Goal: Communication & Community: Answer question/provide support

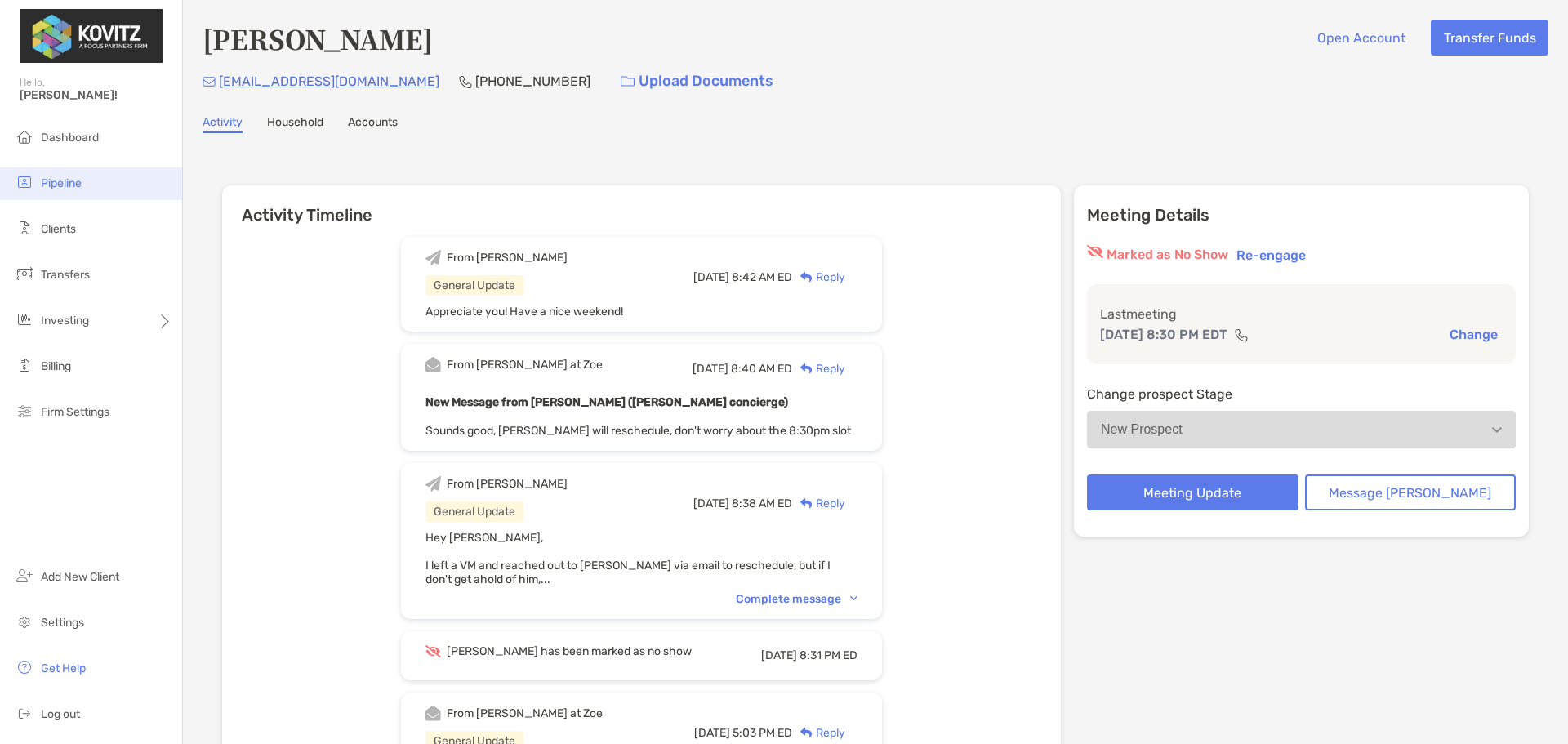
drag, startPoint x: 83, startPoint y: 162, endPoint x: 83, endPoint y: 171, distance: 9.0
click at [83, 165] on ul "Dashboard Pipeline Clients Transfers Investing Billing Firm Settings" at bounding box center [91, 282] width 182 height 320
click at [84, 175] on li "Pipeline" at bounding box center [91, 183] width 182 height 32
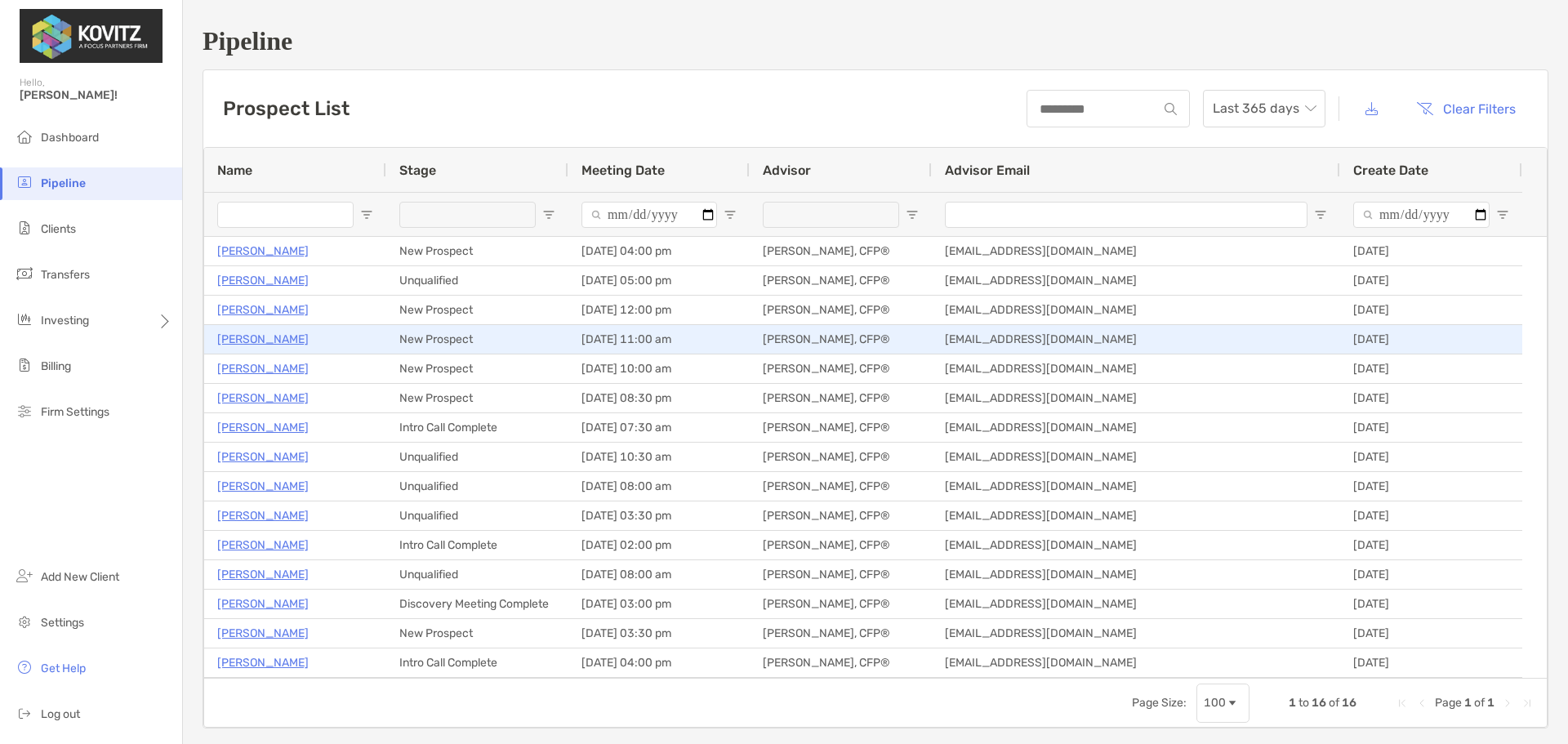
click at [265, 342] on p "Shreya Bagali" at bounding box center [263, 339] width 92 height 21
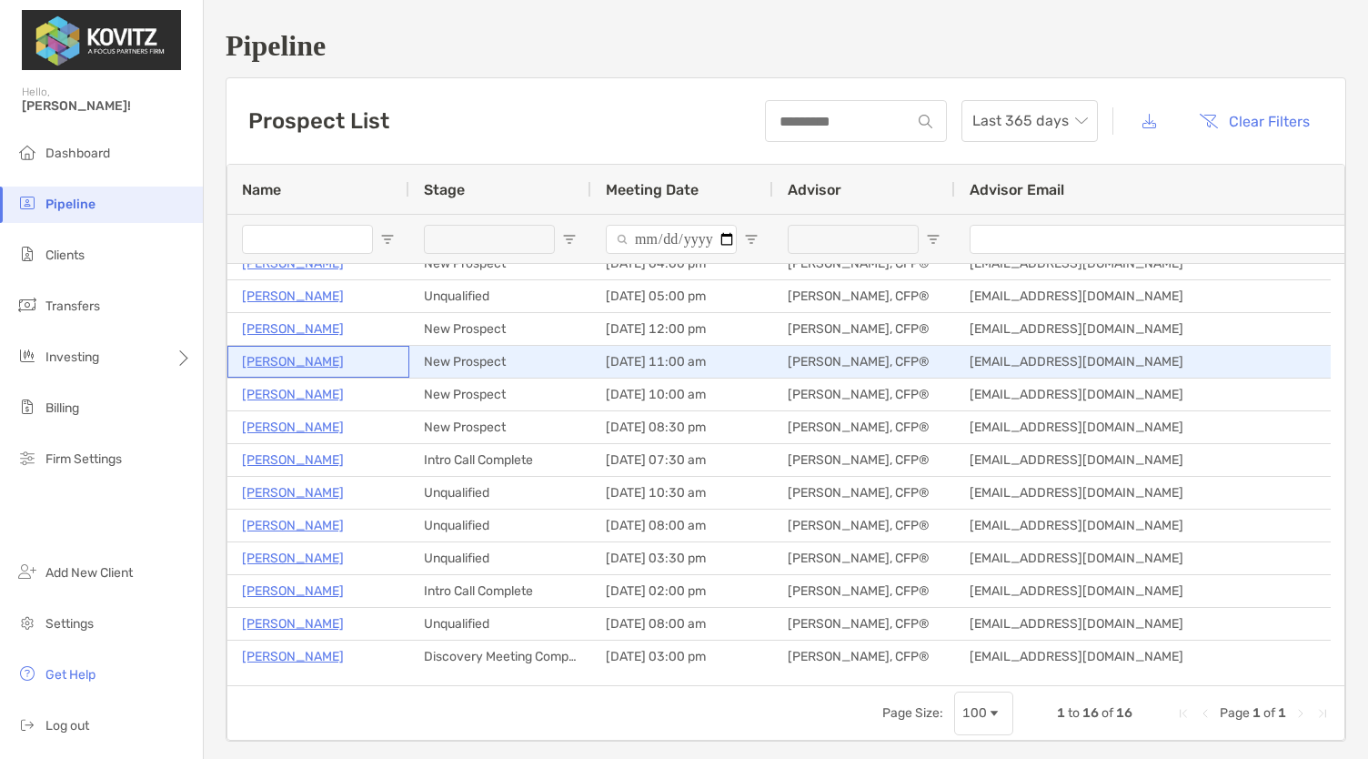
scroll to position [17, 0]
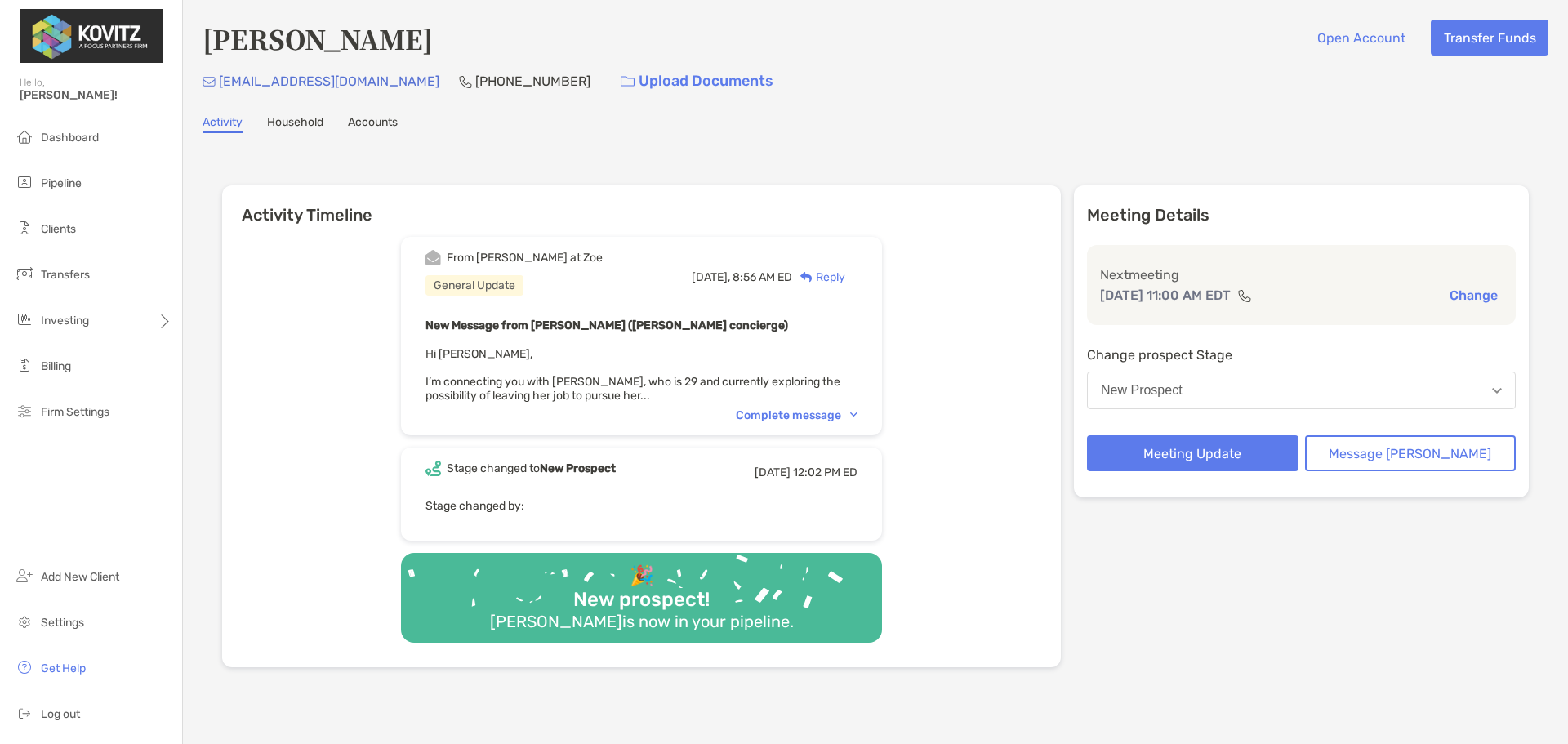
click at [766, 412] on div "Complete message" at bounding box center [797, 415] width 122 height 13
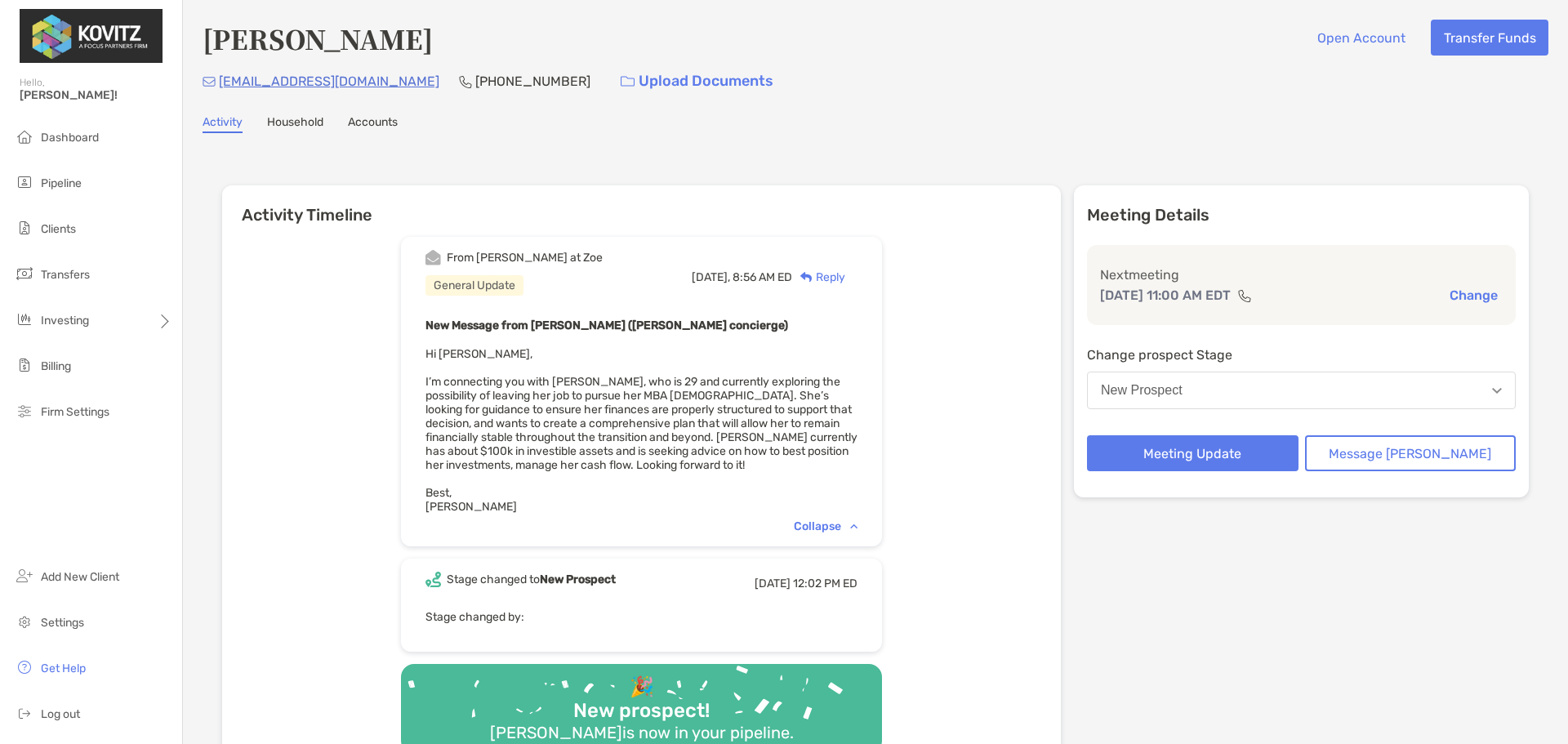
click at [845, 275] on div "Reply" at bounding box center [818, 276] width 53 height 17
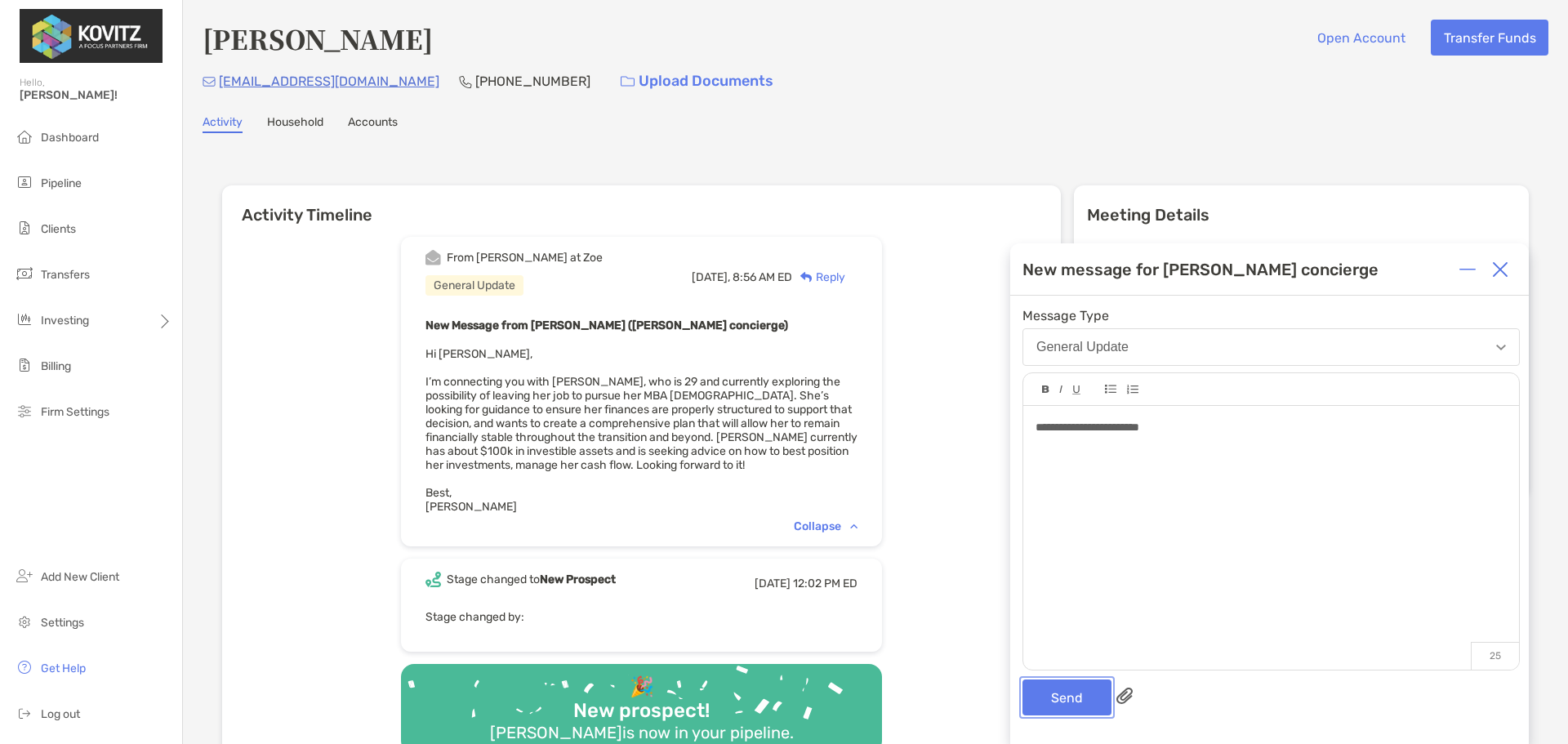
click at [1070, 699] on button "Send" at bounding box center [1067, 697] width 89 height 36
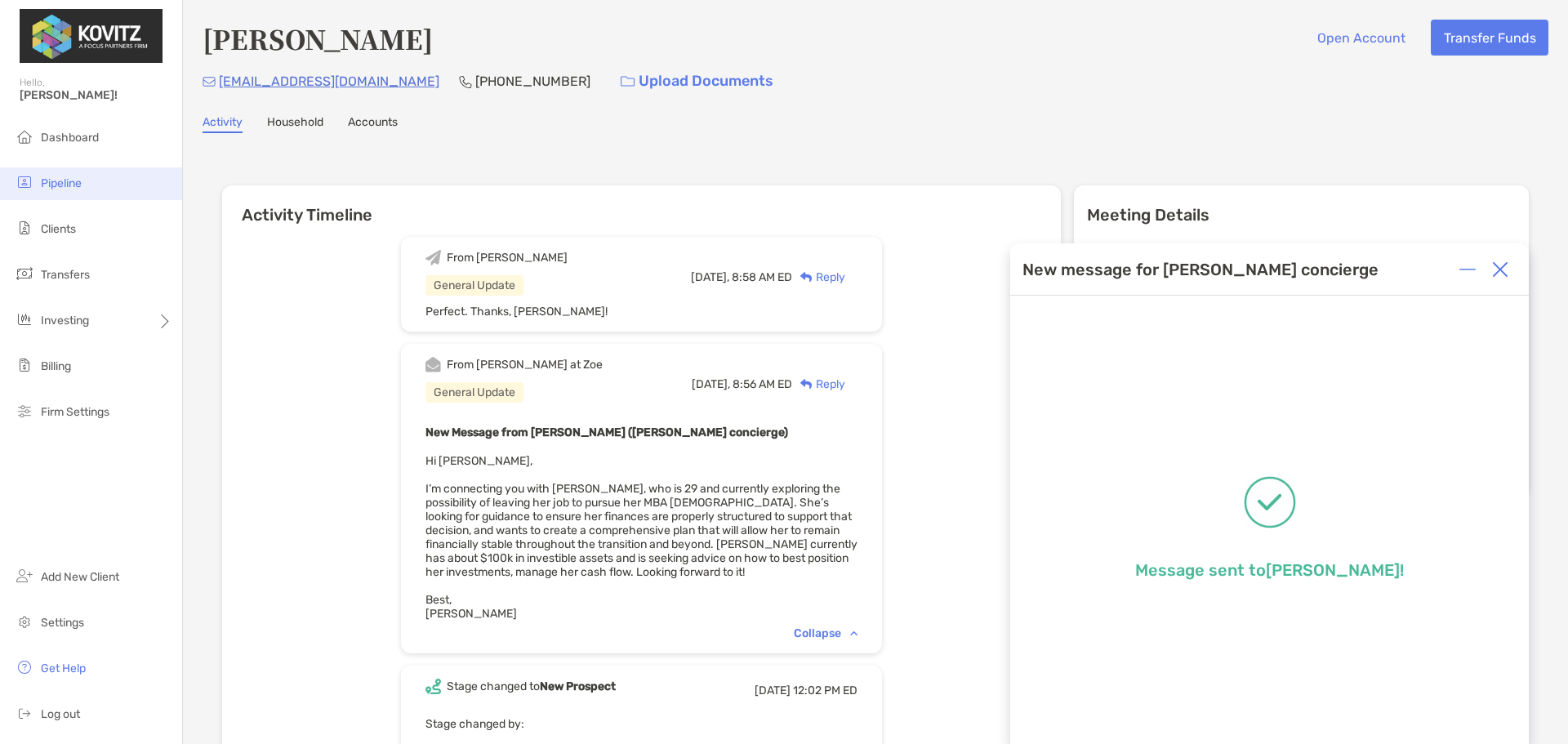
click at [56, 181] on span "Pipeline" at bounding box center [60, 182] width 40 height 13
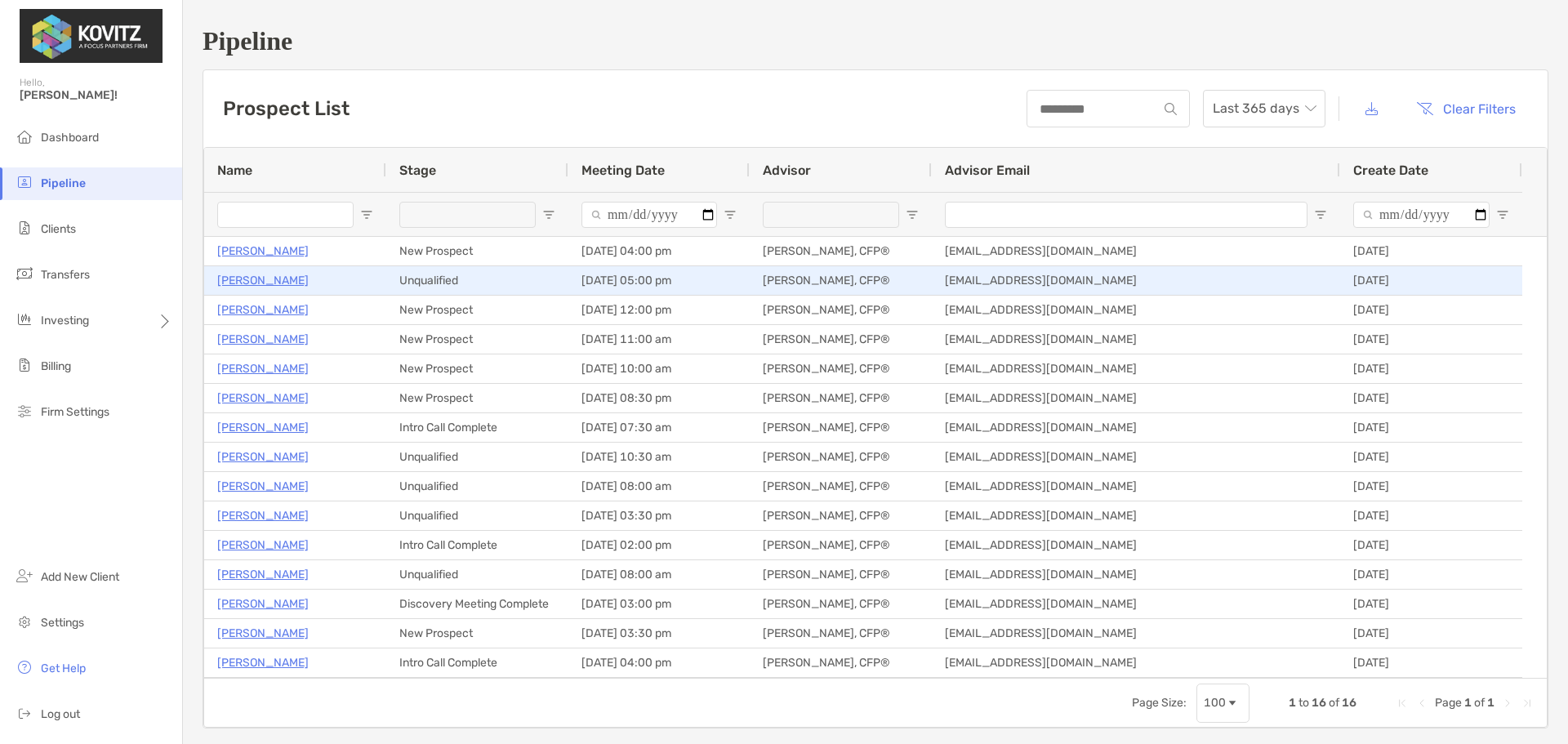
click at [256, 280] on p "[PERSON_NAME]" at bounding box center [263, 280] width 92 height 21
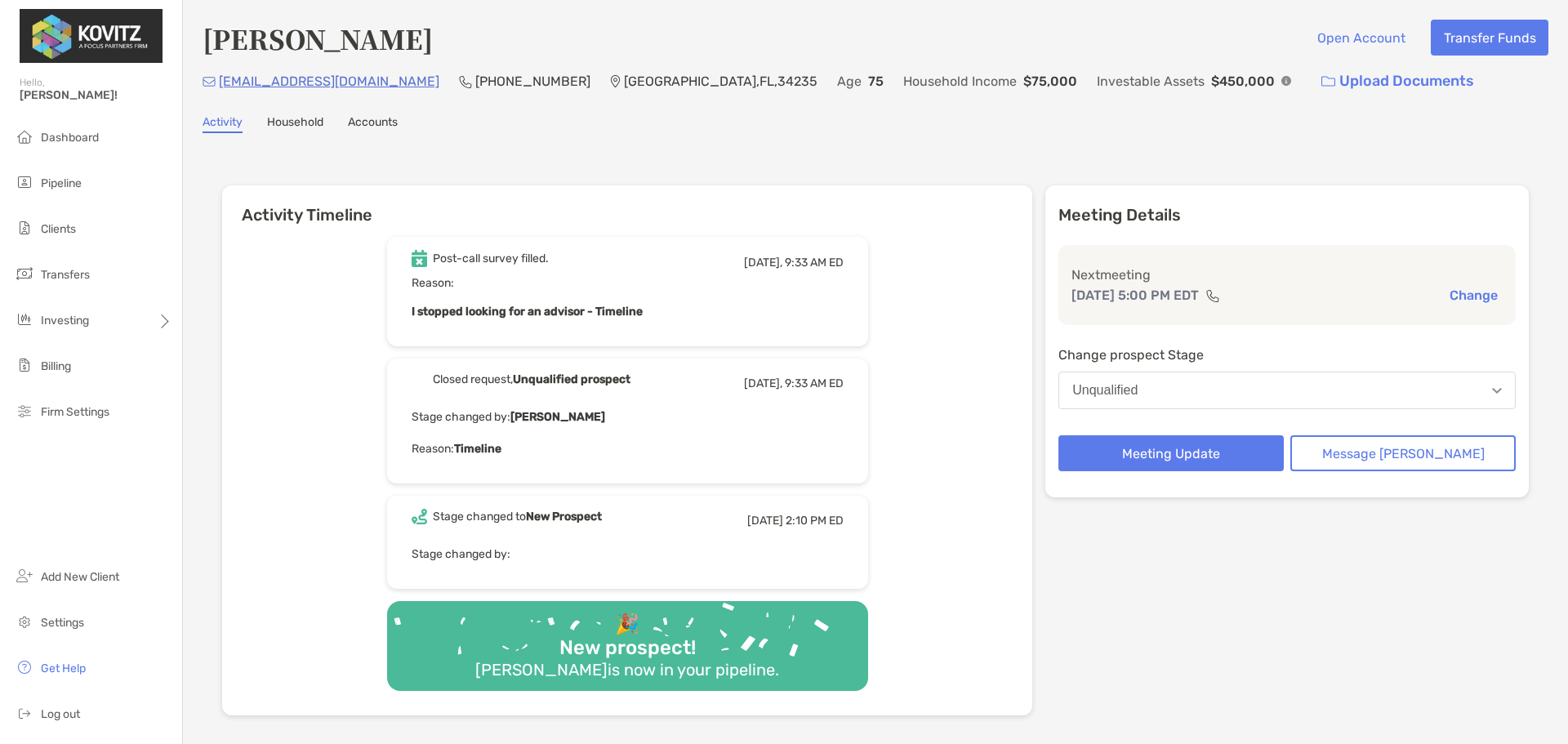
click at [1282, 389] on button "Unqualified" at bounding box center [1287, 390] width 457 height 38
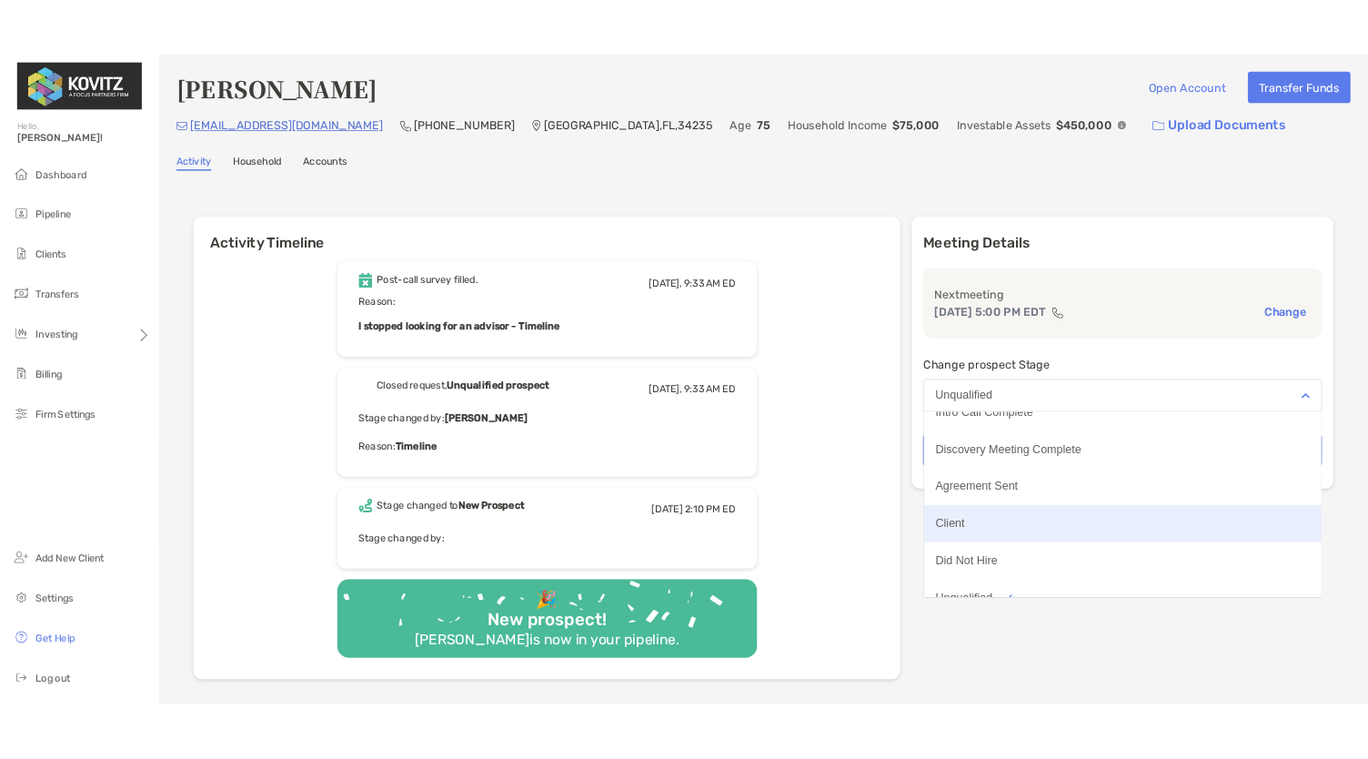
scroll to position [142, 0]
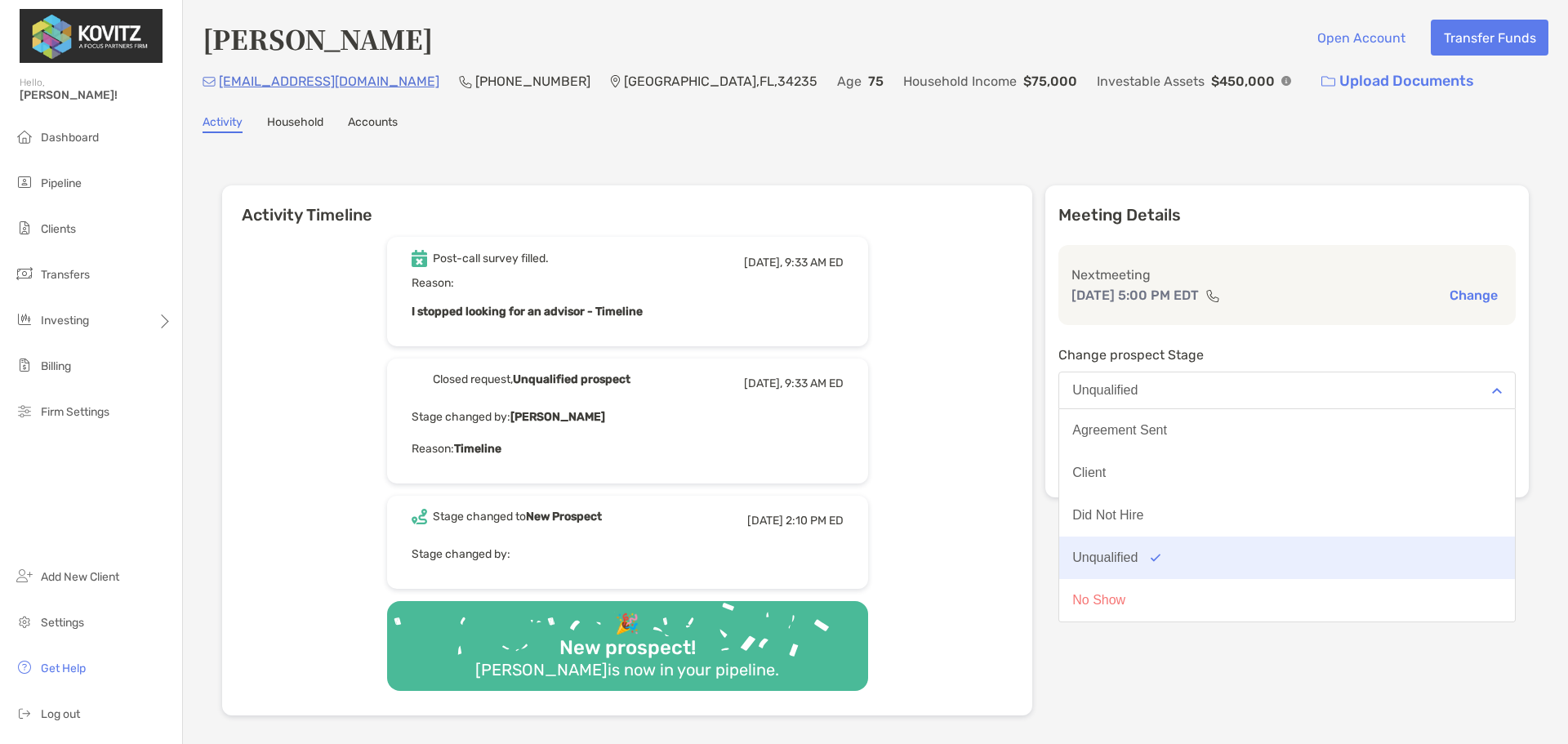
click at [1138, 558] on div "Unqualified" at bounding box center [1105, 557] width 66 height 14
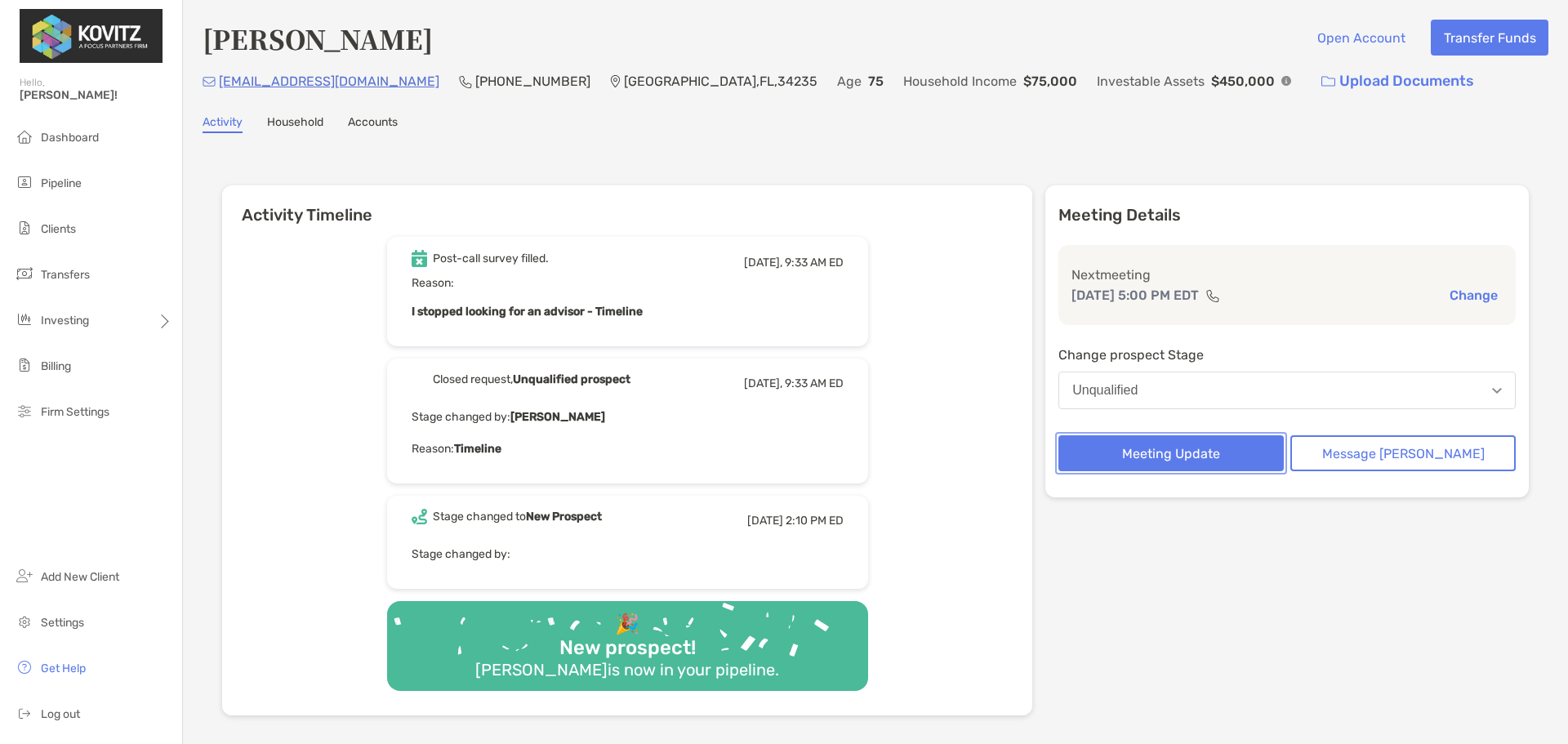
click at [1246, 455] on button "Meeting Update" at bounding box center [1171, 453] width 225 height 36
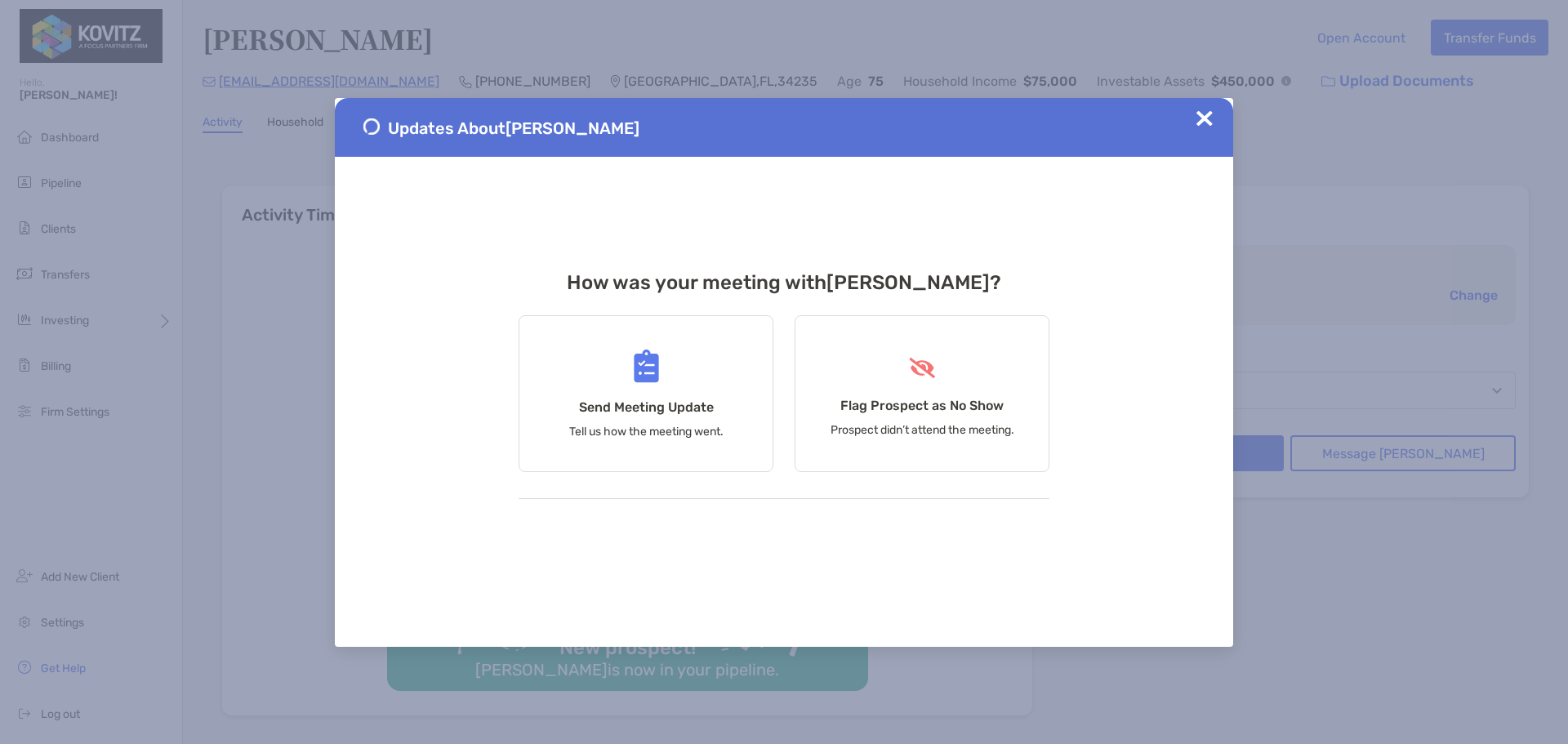
click at [1202, 125] on img at bounding box center [1204, 118] width 16 height 16
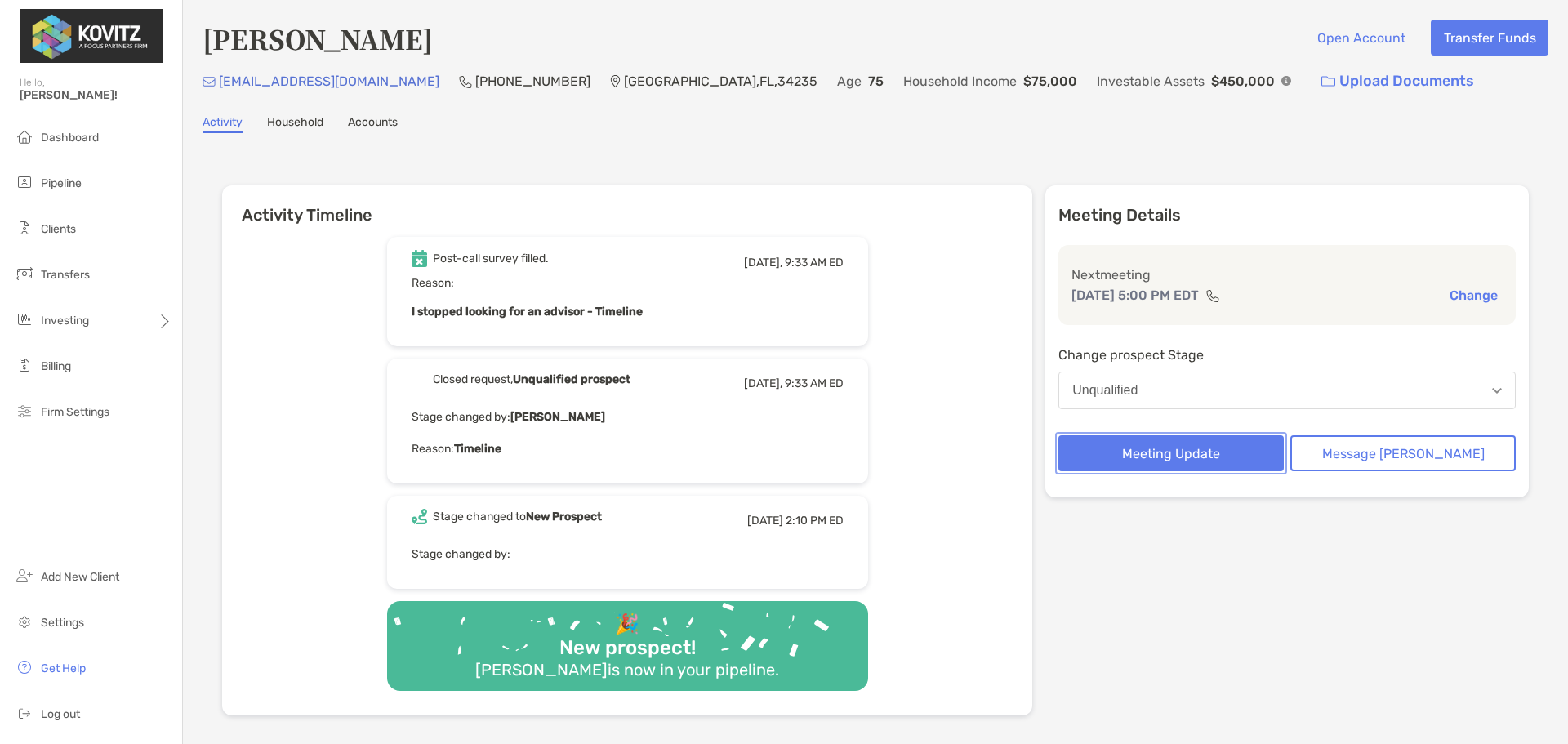
click at [1190, 449] on button "Meeting Update" at bounding box center [1171, 453] width 225 height 36
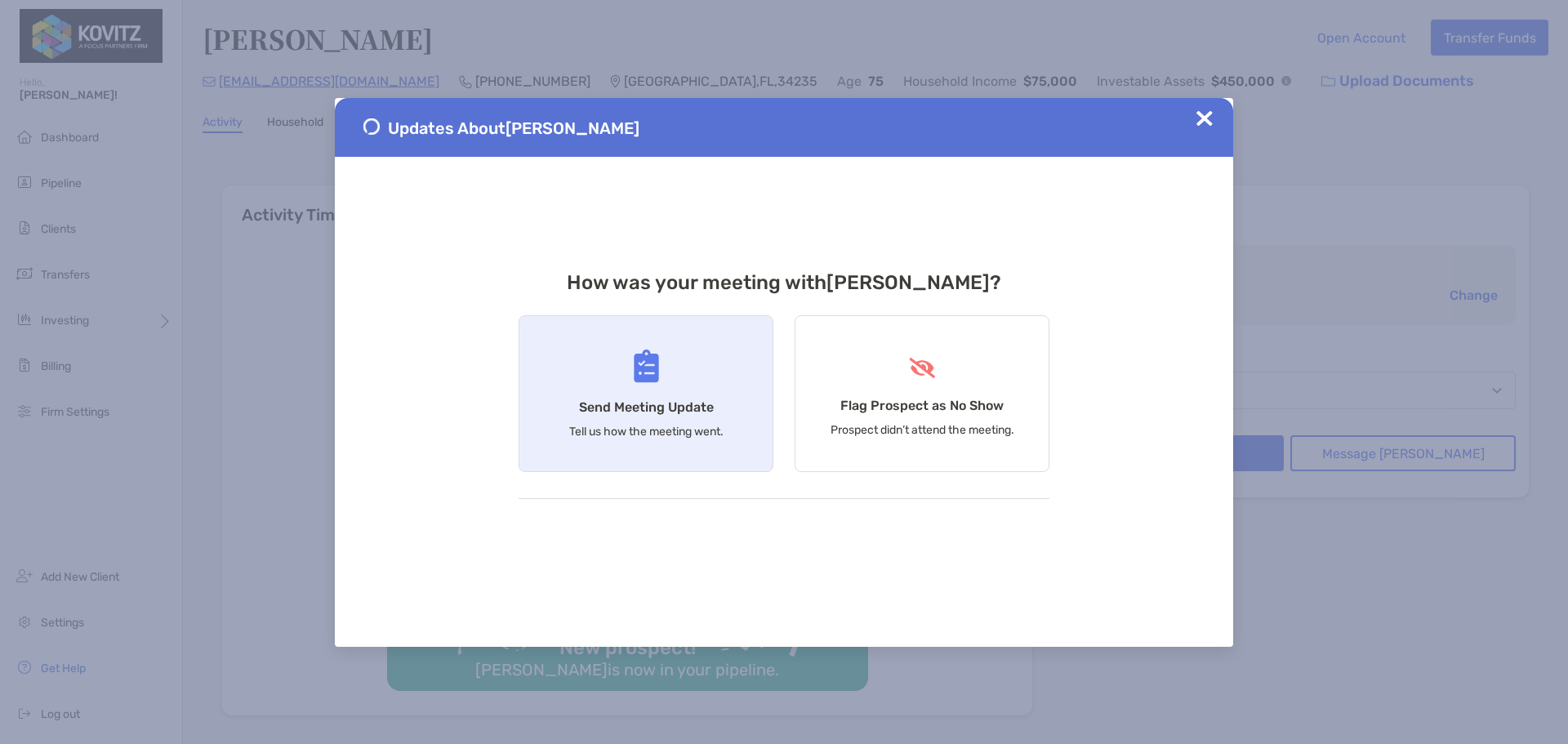
click at [579, 430] on p "Tell us how the meeting went." at bounding box center [647, 431] width 154 height 13
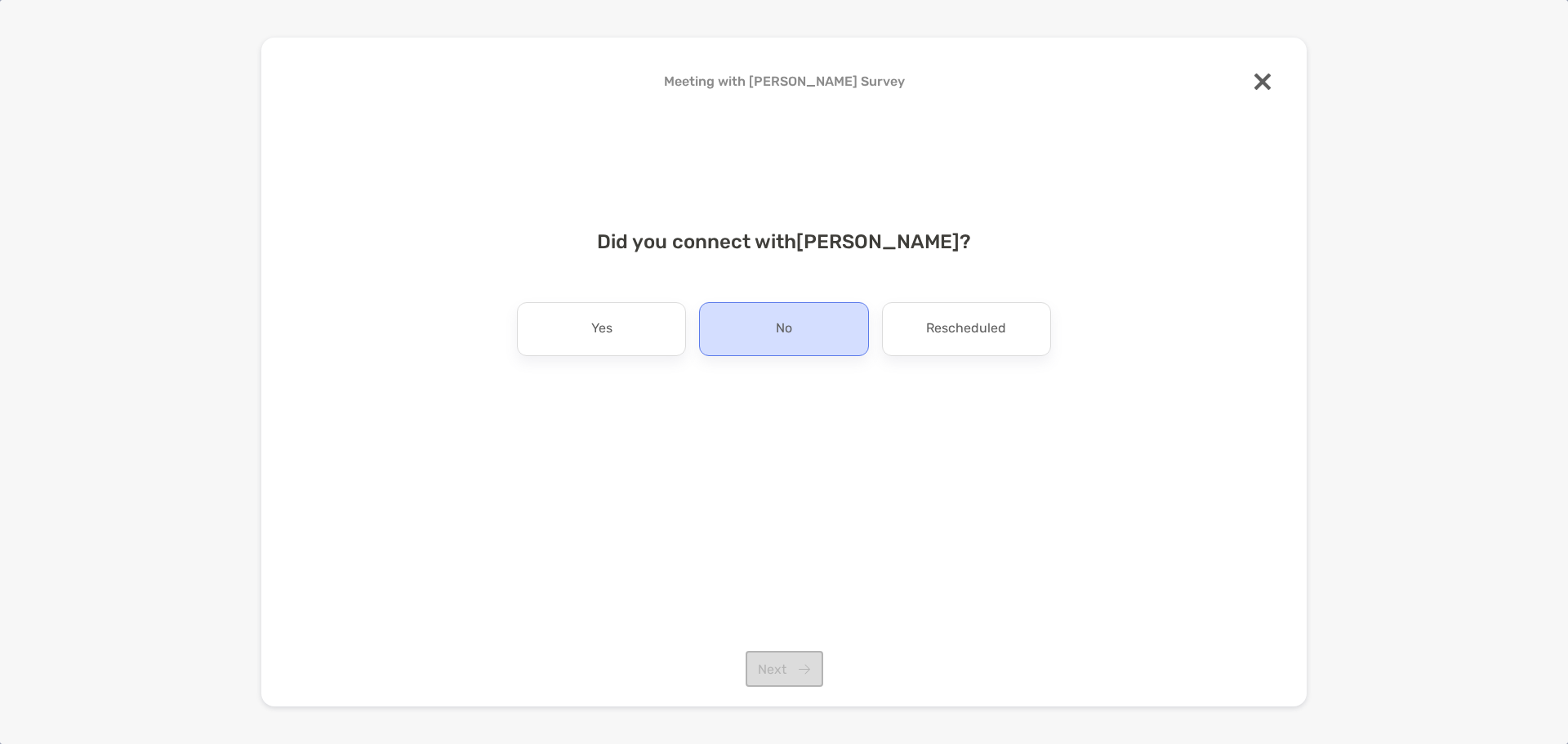
click at [734, 318] on div "No" at bounding box center [784, 329] width 169 height 54
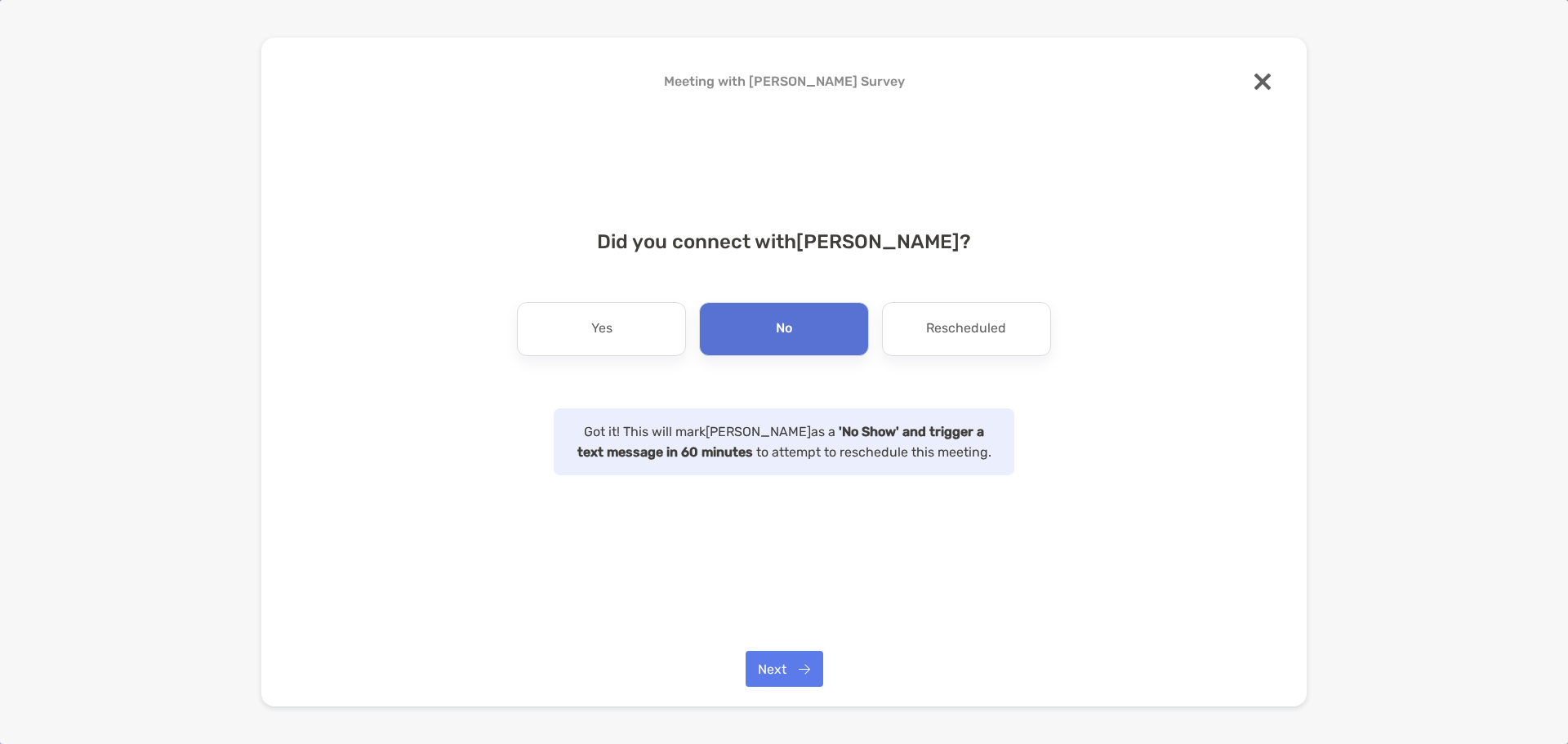
click at [1268, 74] on img at bounding box center [1263, 82] width 16 height 16
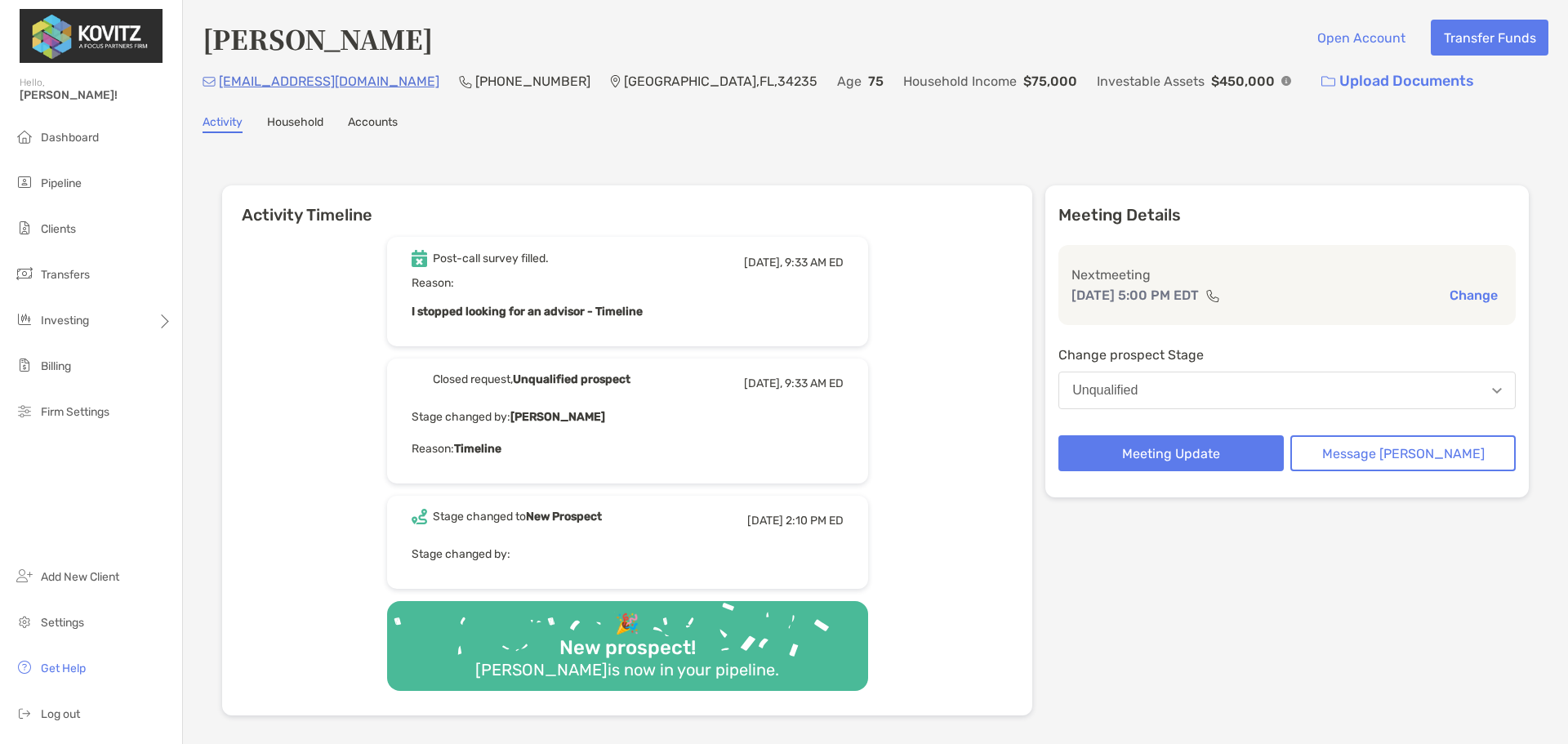
click at [225, 123] on link "Activity" at bounding box center [223, 124] width 40 height 18
click at [100, 181] on li "Pipeline" at bounding box center [91, 183] width 182 height 32
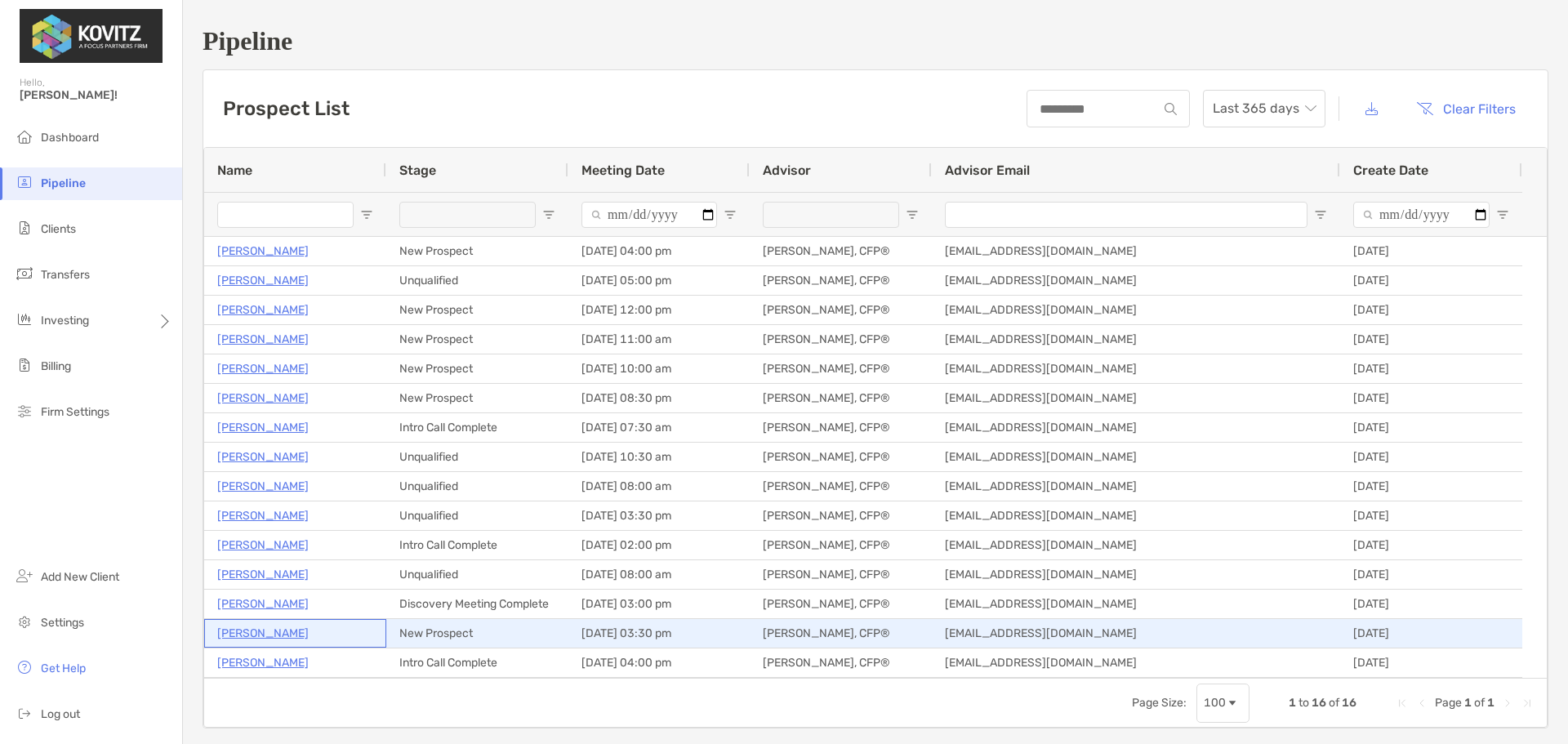
click at [261, 628] on p "Mike DiFrancesco" at bounding box center [263, 633] width 92 height 21
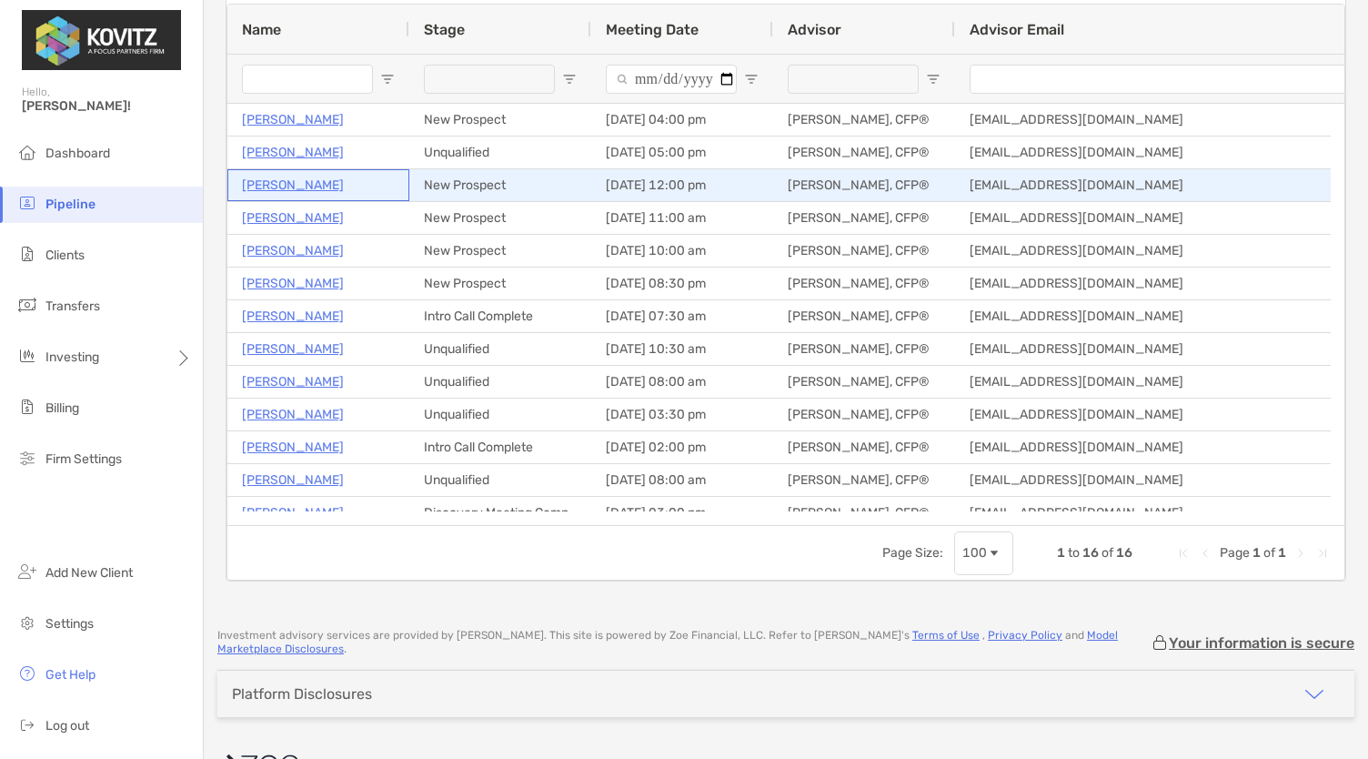
click at [286, 186] on p "[PERSON_NAME]" at bounding box center [293, 185] width 102 height 23
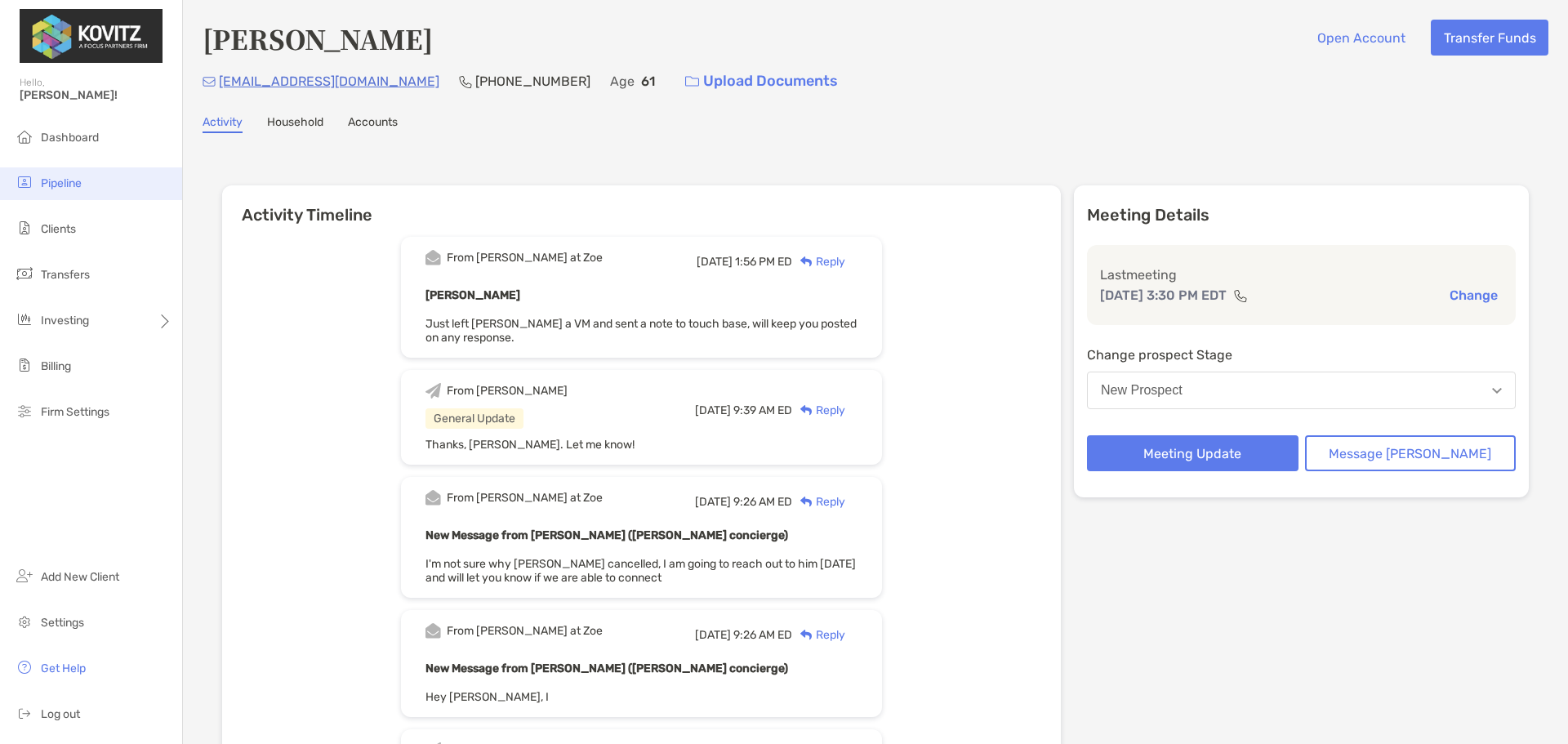
click at [56, 172] on li "Pipeline" at bounding box center [91, 183] width 182 height 32
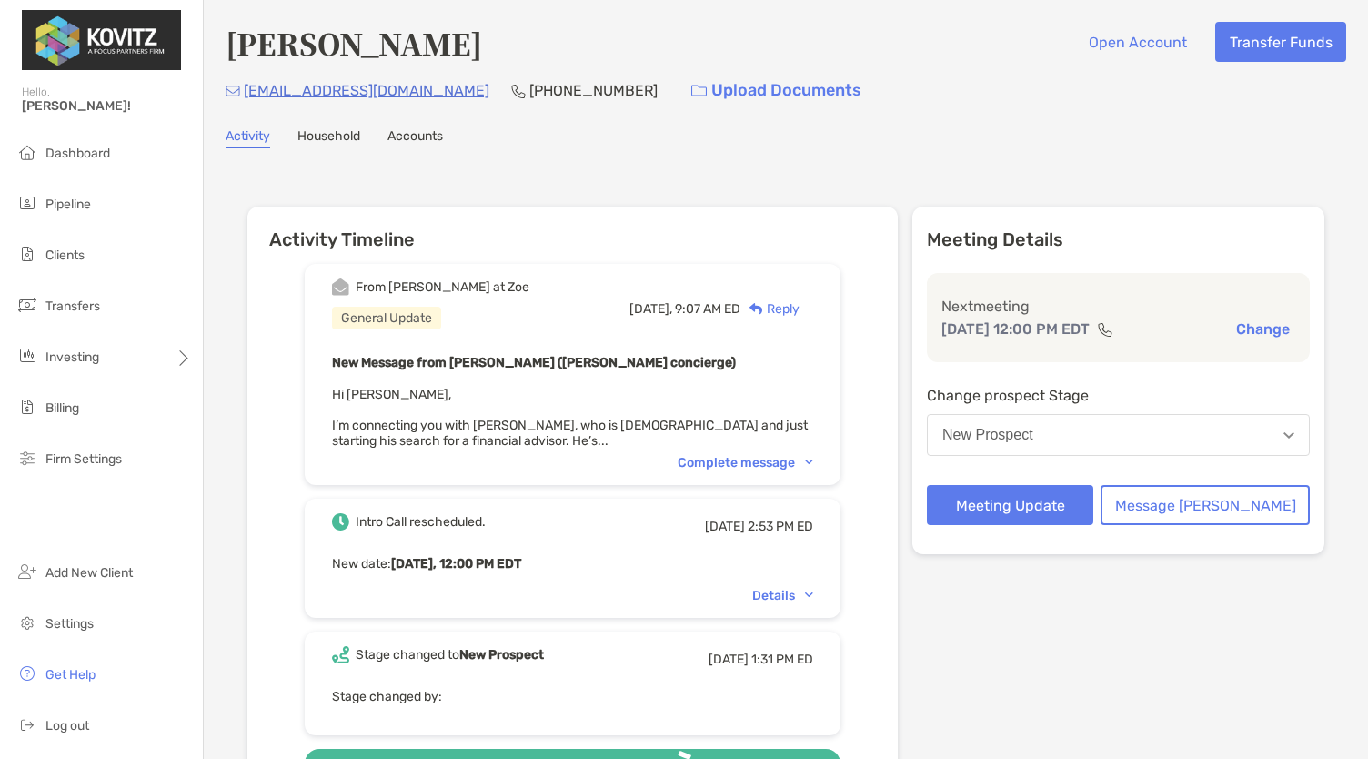
click at [796, 461] on div "Complete message" at bounding box center [746, 462] width 136 height 15
